Goal: Find specific page/section: Find specific page/section

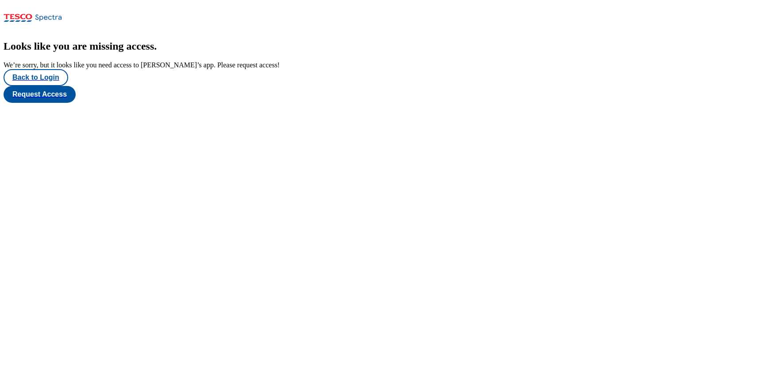
click at [53, 15] on icon at bounding box center [48, 18] width 27 height 7
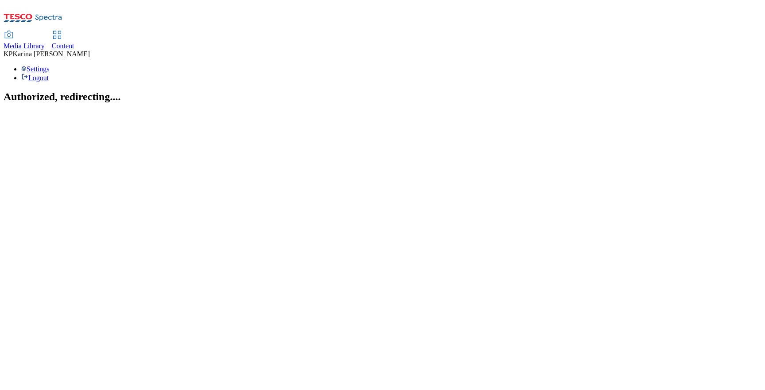
click at [74, 42] on span "Content" at bounding box center [63, 46] width 23 height 8
select select "ghs-uk"
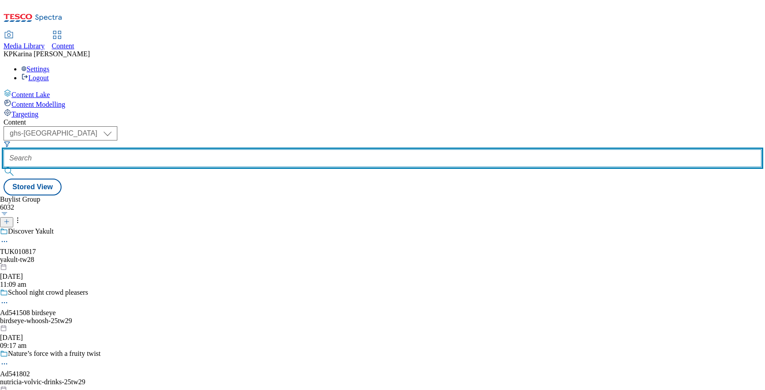
paste input "541849"
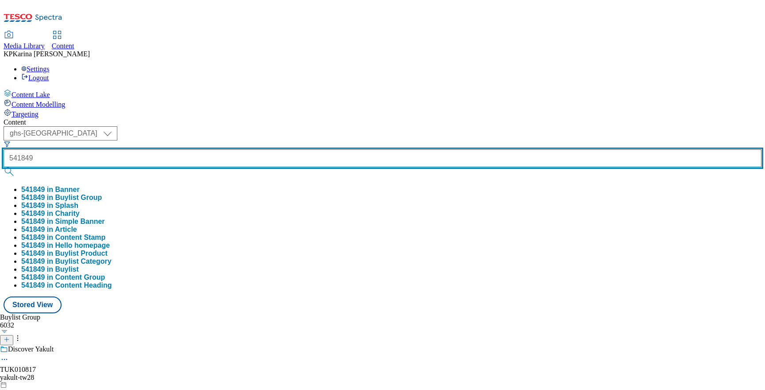
type input "541849"
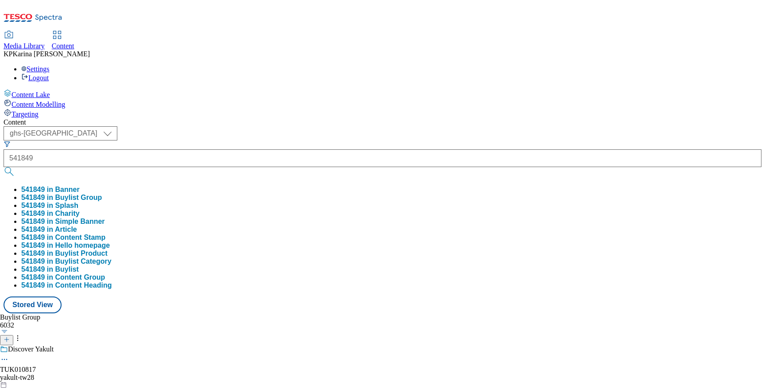
click at [102, 193] on button "541849 in Buylist Group" at bounding box center [61, 197] width 81 height 8
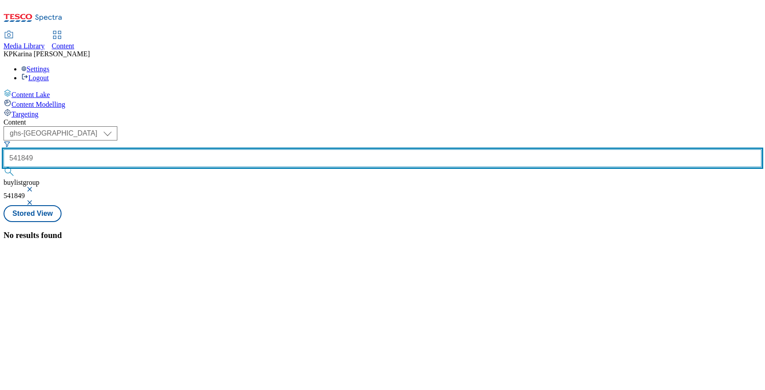
click at [216, 149] on input "541849" at bounding box center [383, 158] width 758 height 18
drag, startPoint x: 228, startPoint y: 68, endPoint x: 169, endPoint y: 67, distance: 58.9
click at [169, 126] on div "( optional ) ghs-roi ghs-uk ghs-uk 541849 buylistgroup 541849" at bounding box center [383, 165] width 758 height 79
